Goal: Transaction & Acquisition: Purchase product/service

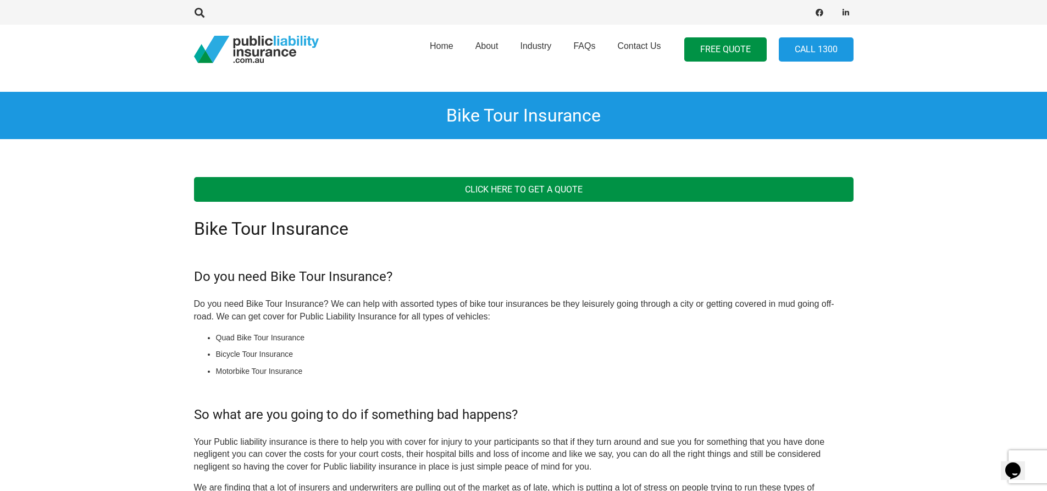
click at [515, 191] on link "Click Here To get A Quote" at bounding box center [524, 189] width 660 height 25
